Goal: Transaction & Acquisition: Purchase product/service

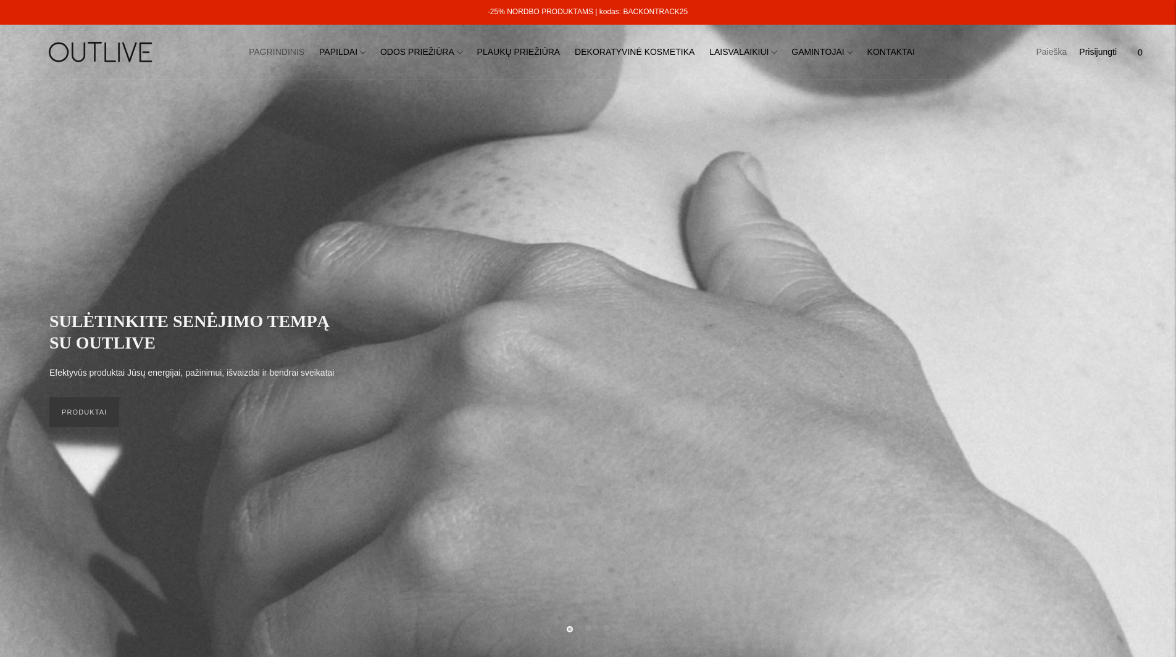
click at [1063, 56] on link "Paieška" at bounding box center [1050, 52] width 31 height 27
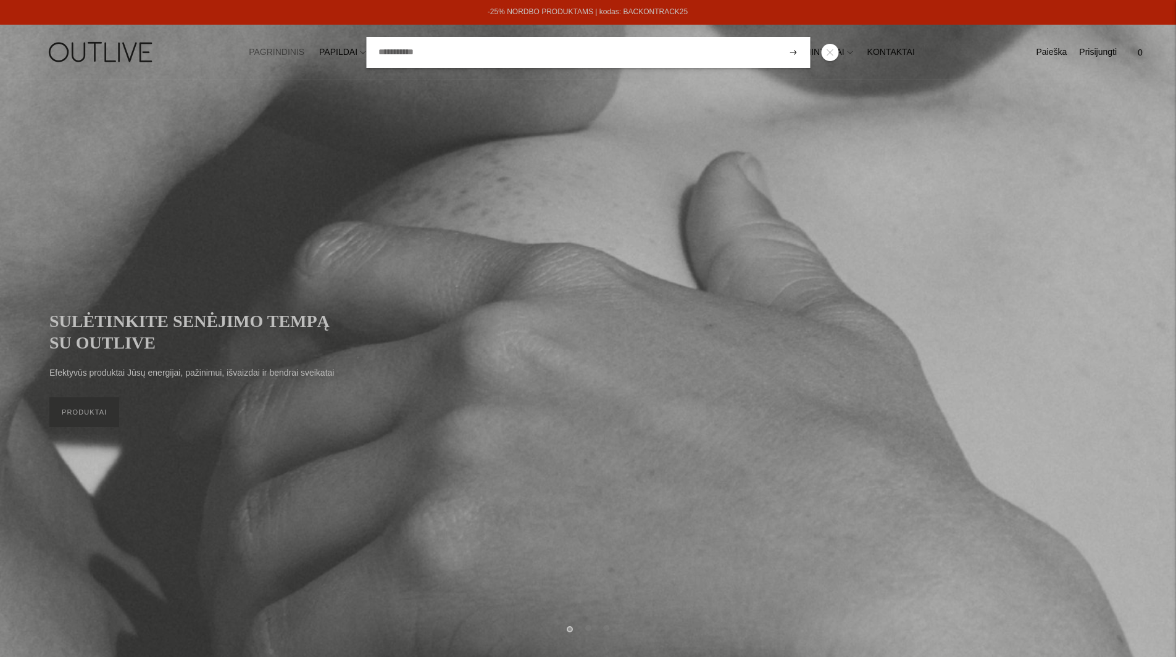
click at [832, 52] on link at bounding box center [829, 52] width 17 height 17
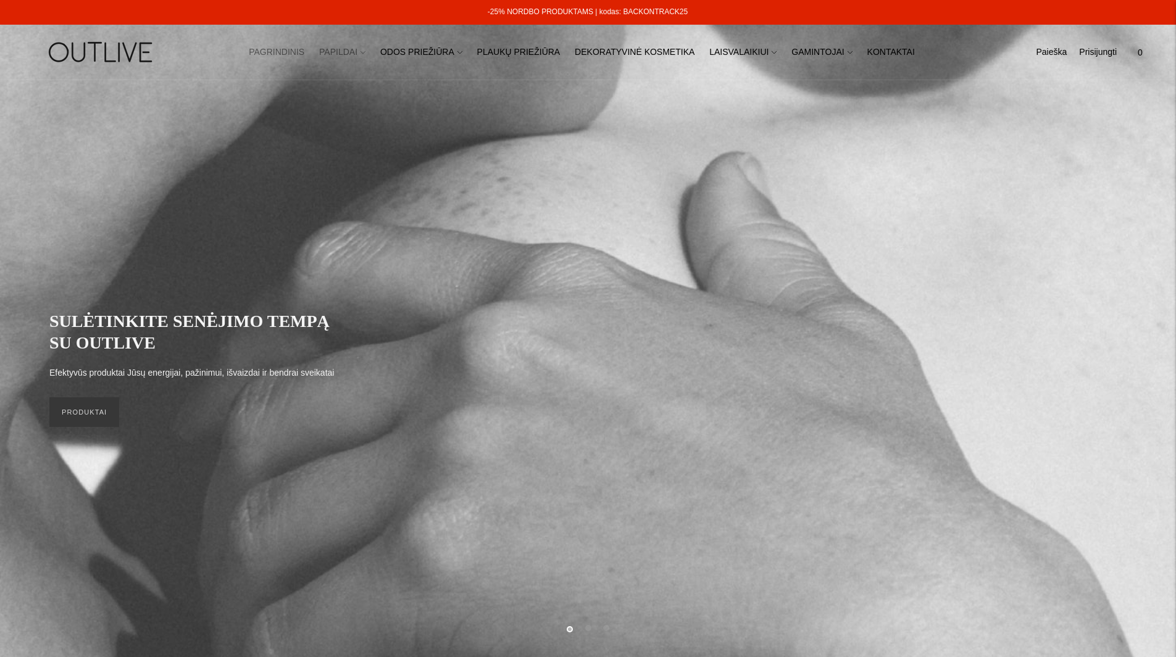
click at [362, 49] on link "PAPILDAI" at bounding box center [342, 52] width 46 height 27
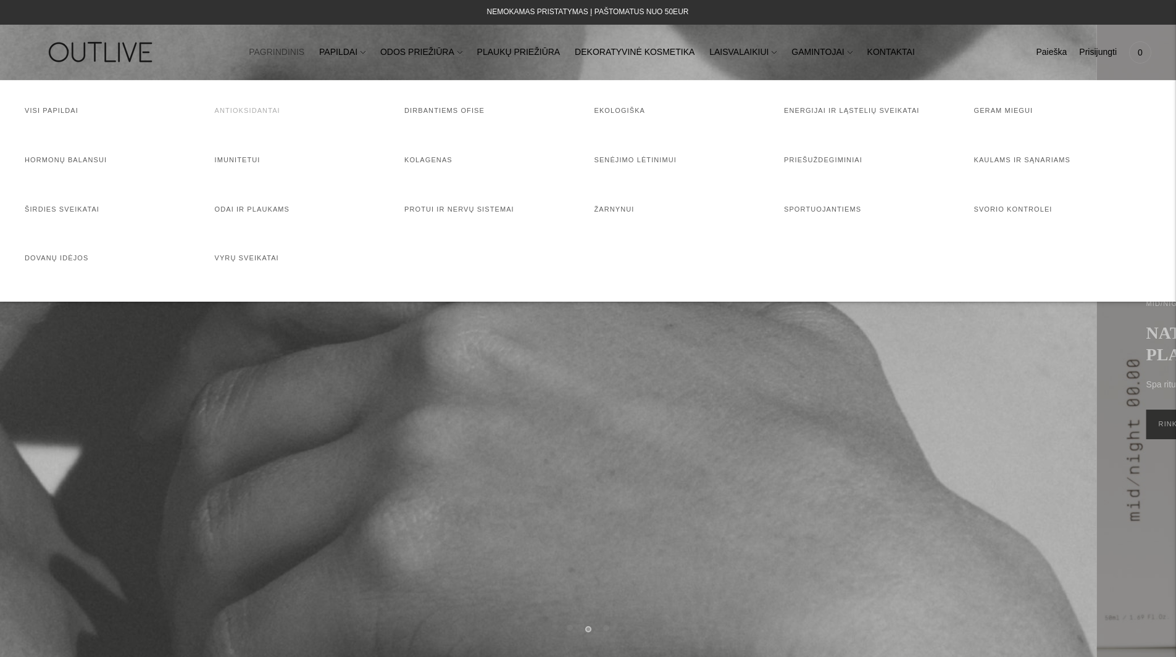
click at [262, 112] on link "Antioksidantai" at bounding box center [247, 110] width 65 height 7
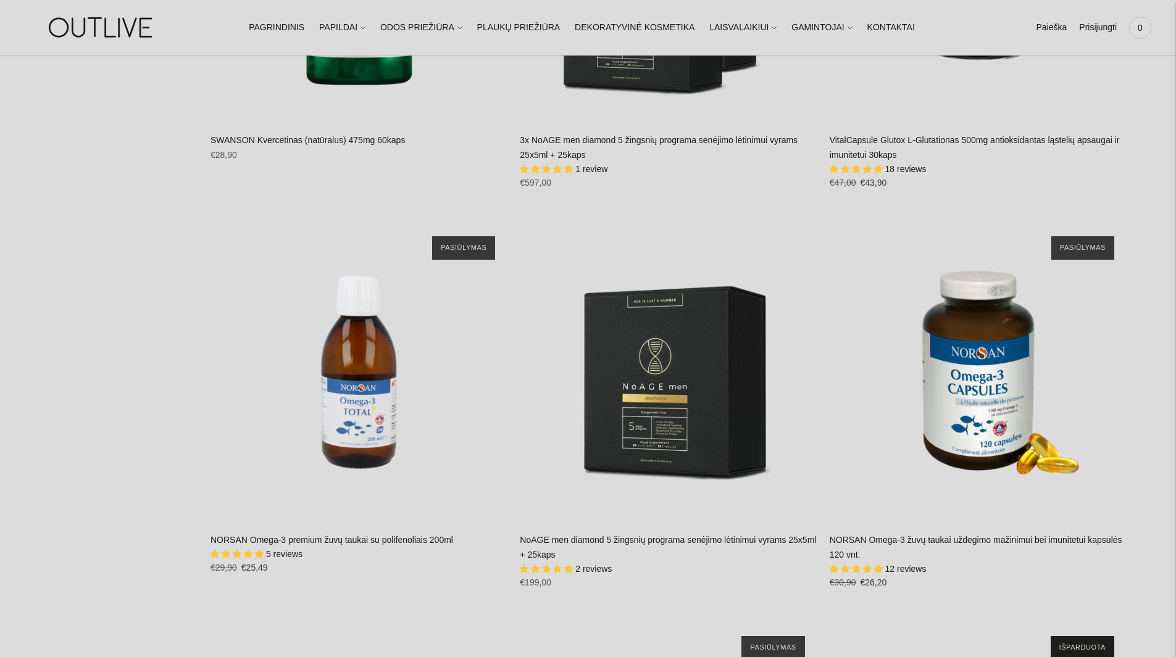
scroll to position [3703, 0]
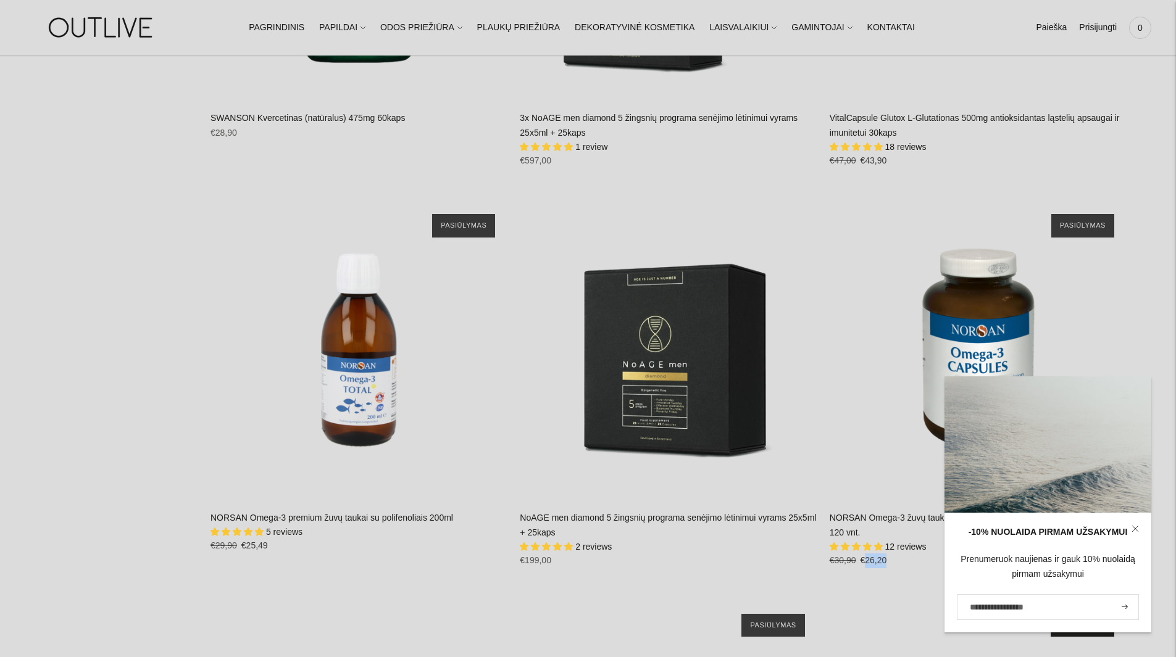
drag, startPoint x: 861, startPoint y: 557, endPoint x: 898, endPoint y: 558, distance: 36.4
click at [898, 558] on div "Regular price €26,20 Regular price €30,90 Kaina su nuolaida €26,20 Unit price /…" at bounding box center [977, 565] width 297 height 23
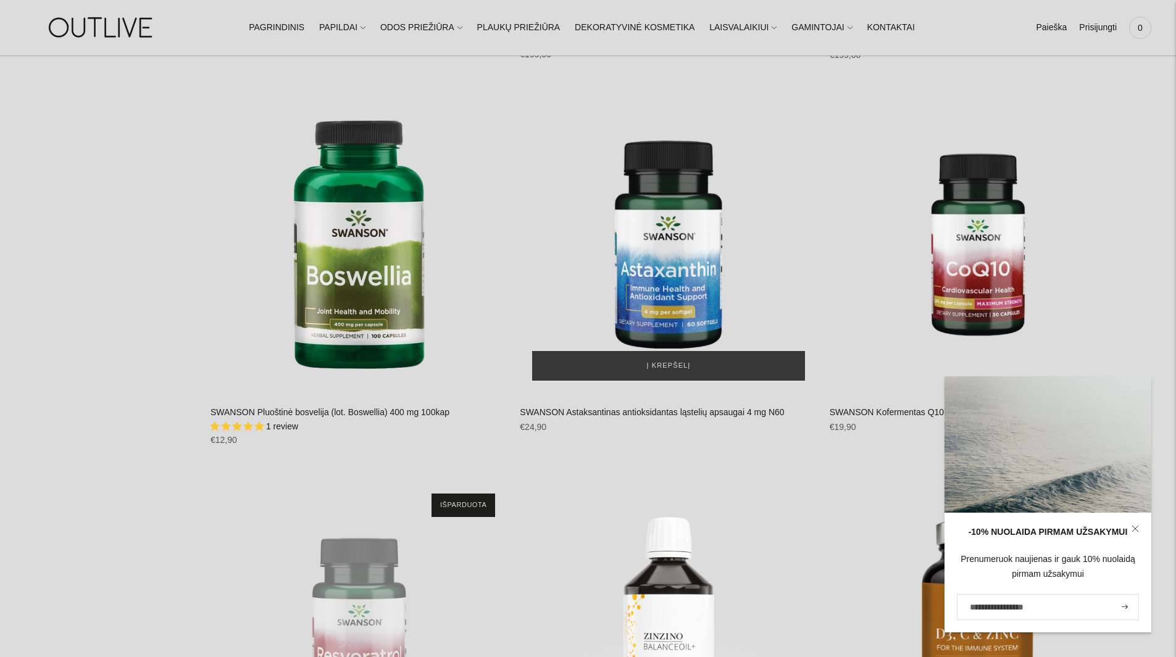
scroll to position [4690, 0]
